Goal: Task Accomplishment & Management: Use online tool/utility

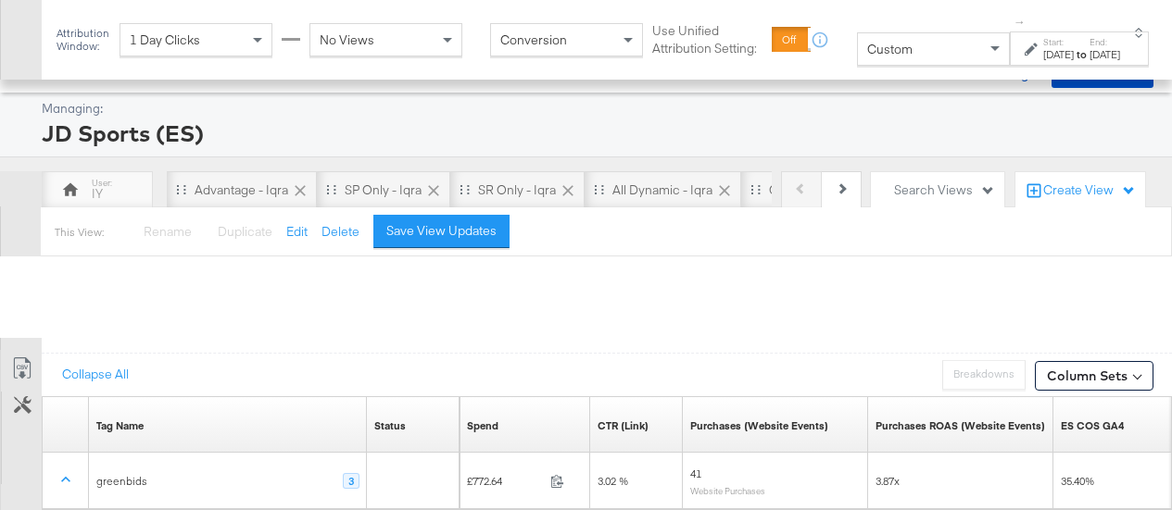
scroll to position [414, 0]
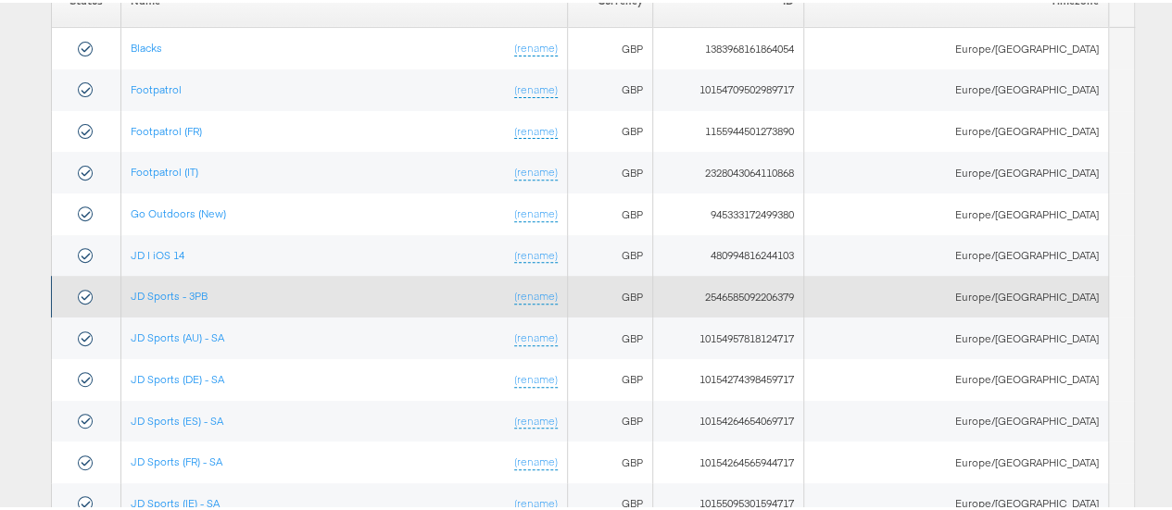
scroll to position [334, 0]
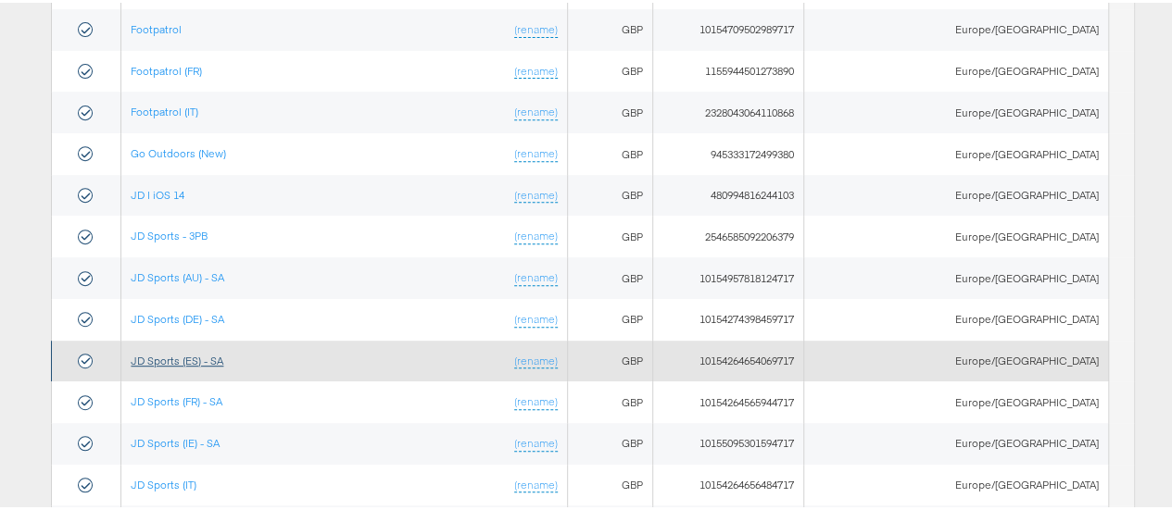
click at [191, 356] on link "JD Sports (ES) - SA" at bounding box center [177, 358] width 93 height 14
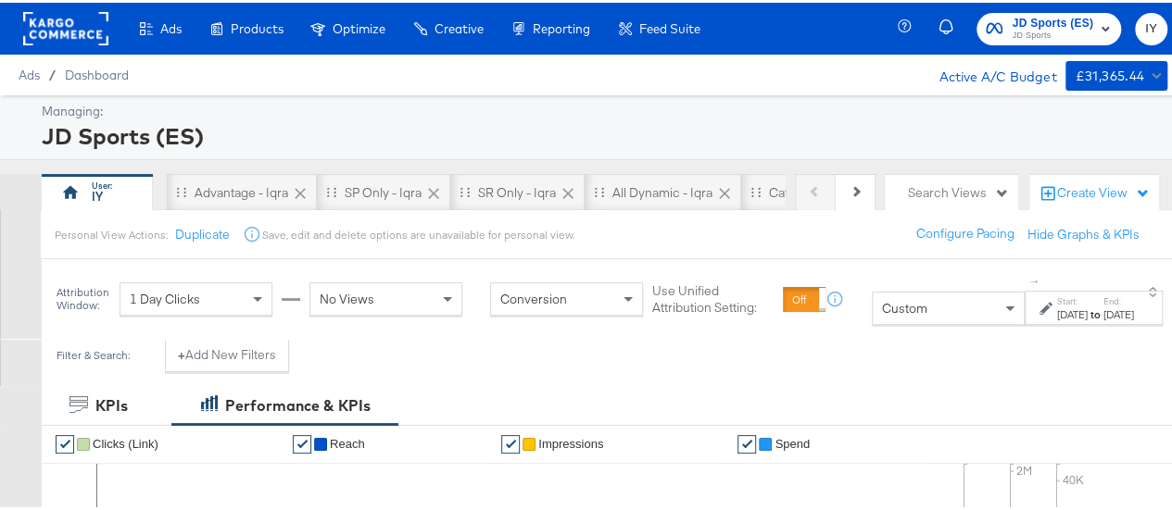
scroll to position [146, 0]
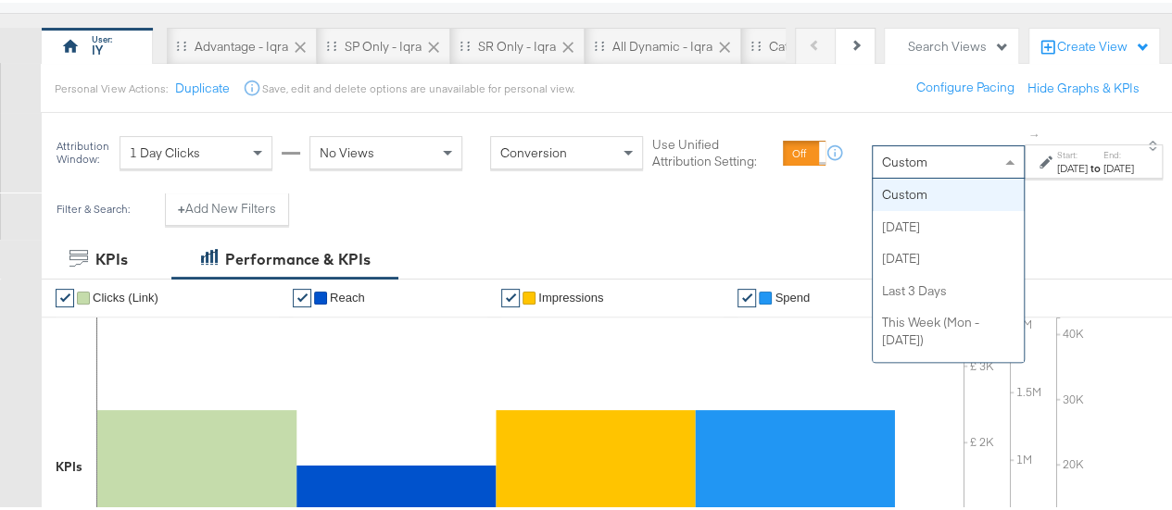
click at [886, 168] on div "Custom" at bounding box center [948, 160] width 151 height 32
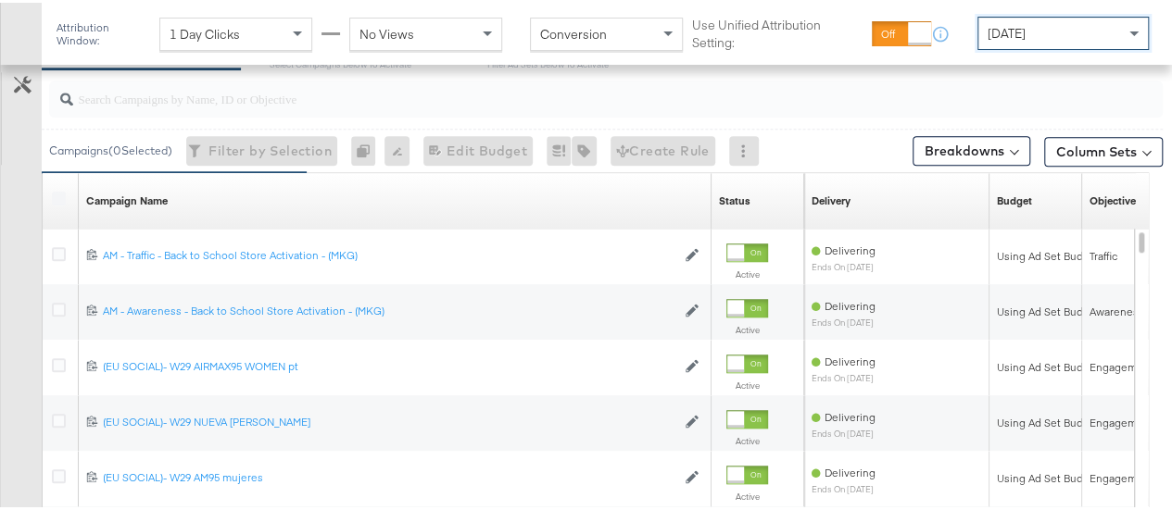
scroll to position [810, 0]
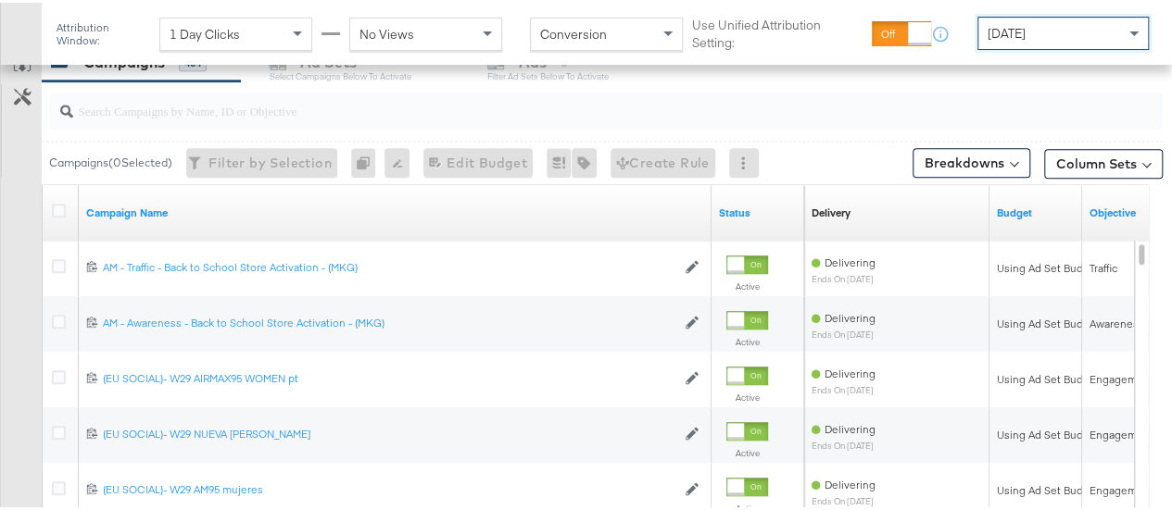
click at [312, 113] on input "search" at bounding box center [569, 100] width 992 height 36
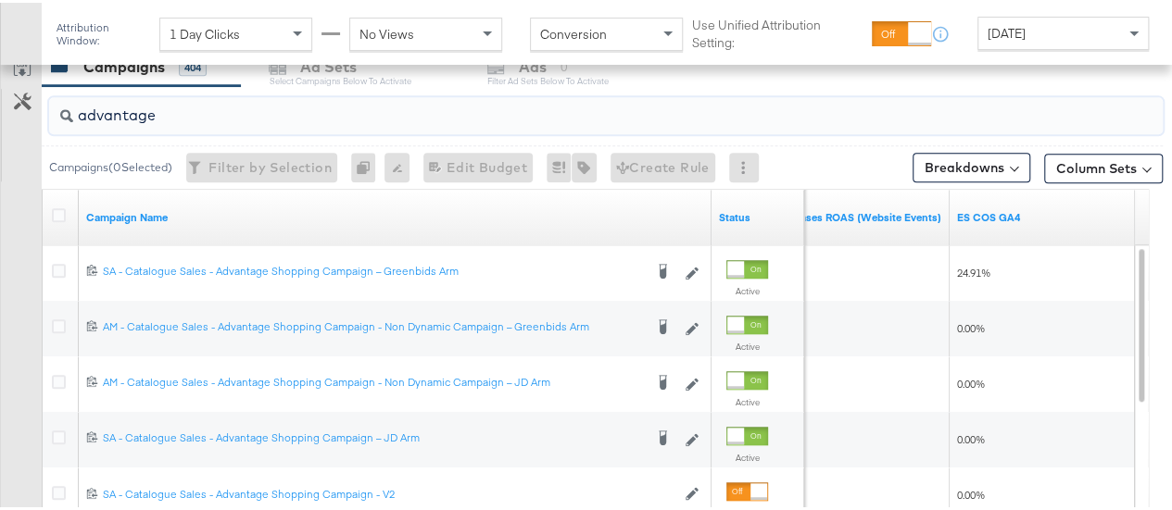
scroll to position [804, 0]
drag, startPoint x: 169, startPoint y: 105, endPoint x: 61, endPoint y: 112, distance: 107.7
click at [61, 112] on div "advantage" at bounding box center [606, 113] width 1114 height 37
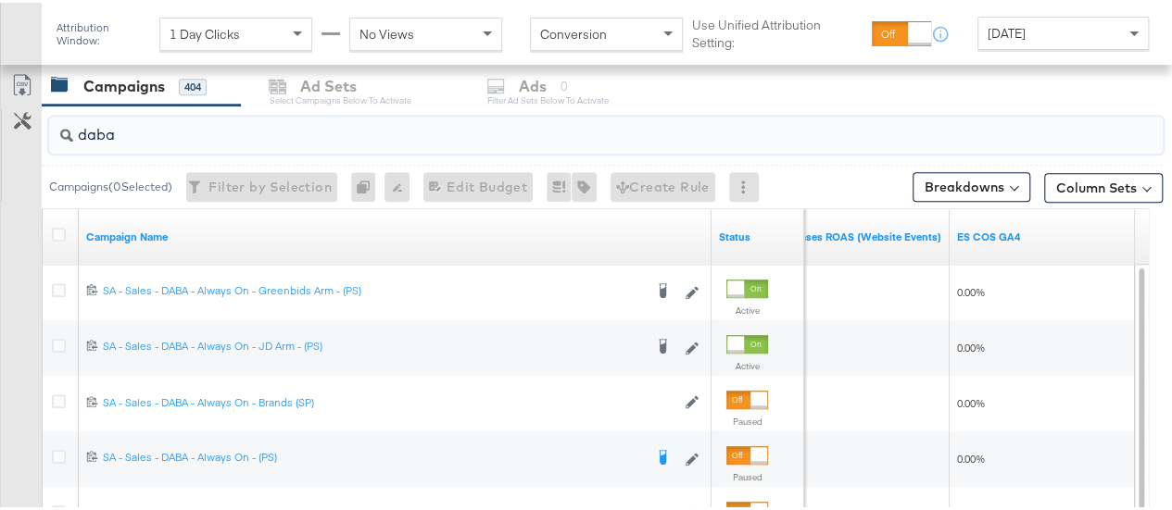
scroll to position [745, 0]
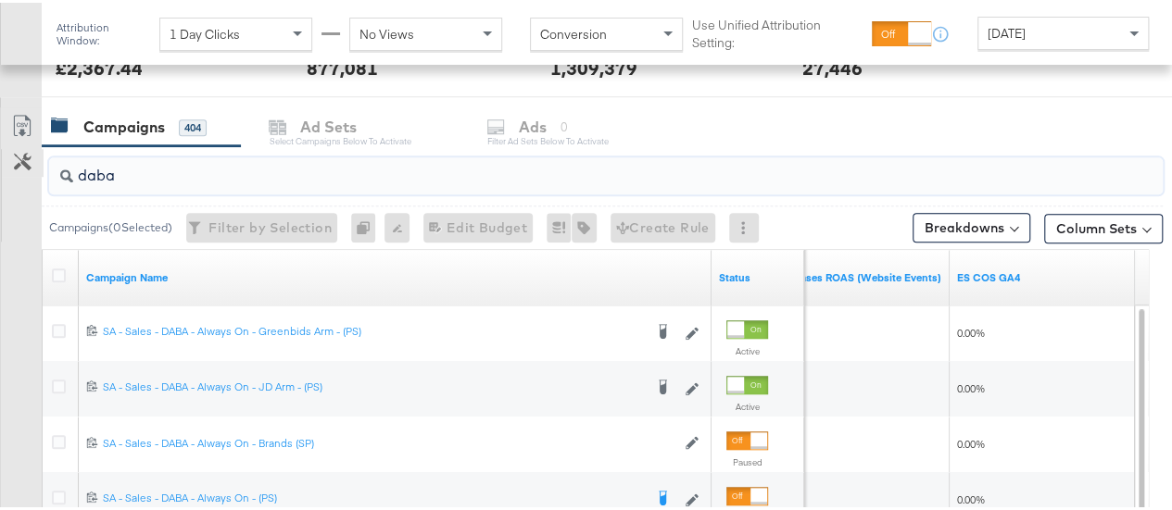
drag, startPoint x: 127, startPoint y: 173, endPoint x: 8, endPoint y: 158, distance: 119.5
click at [8, 158] on div "daba Campaigns ( 0 Selected) Filter by Selection Filter 0 campaigns 0 Rename 0 …" at bounding box center [581, 473] width 1163 height 659
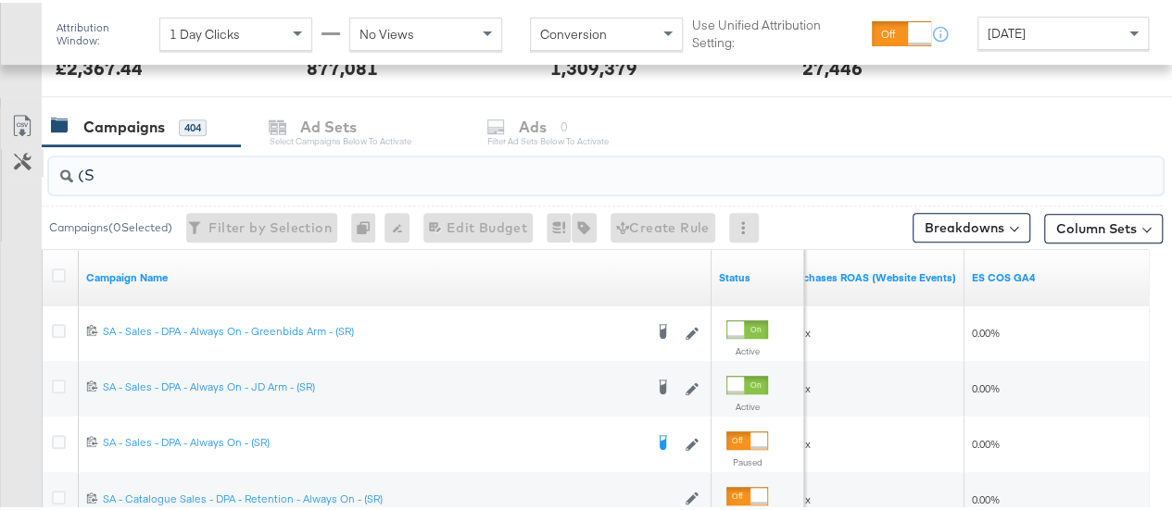
type input "("
